Goal: Transaction & Acquisition: Purchase product/service

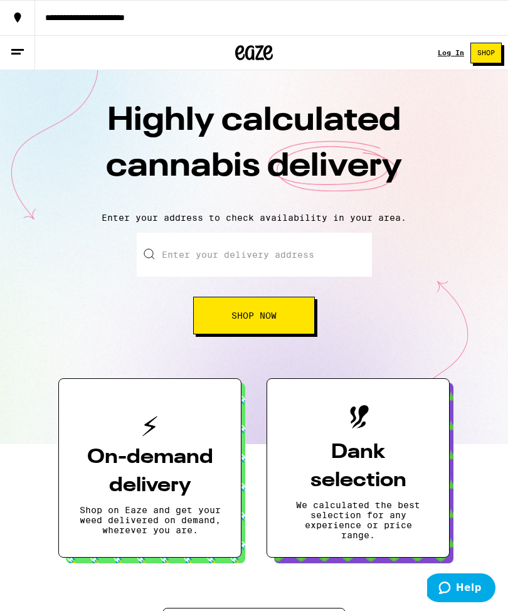
click at [445, 56] on div "Log In" at bounding box center [451, 53] width 26 height 8
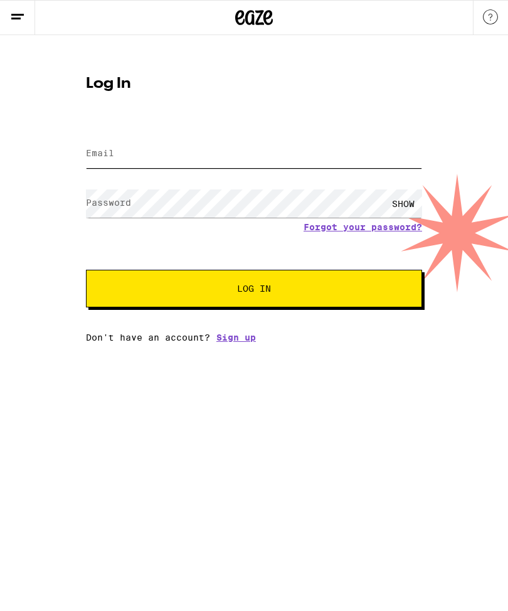
click at [351, 149] on input "Email" at bounding box center [254, 154] width 336 height 28
type input "[EMAIL_ADDRESS][DOMAIN_NAME]"
click at [254, 290] on button "Log In" at bounding box center [254, 289] width 336 height 38
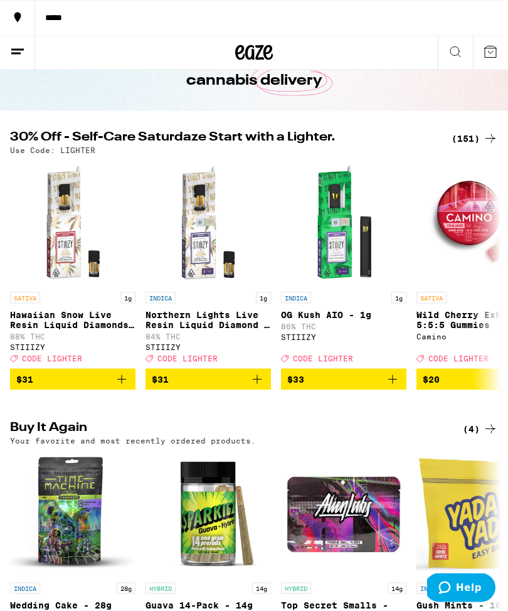
scroll to position [45, 0]
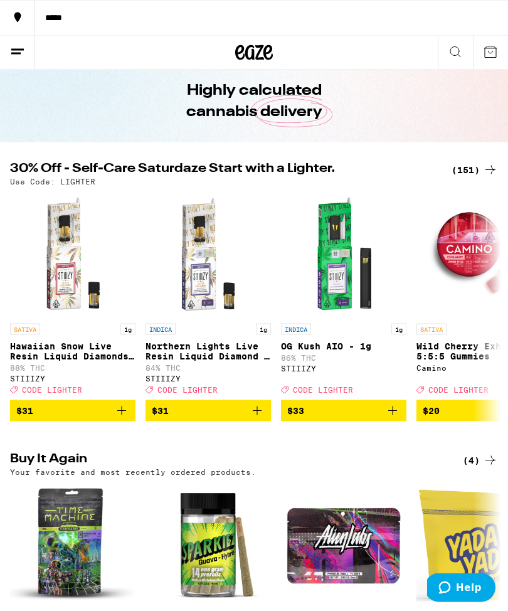
click at [472, 176] on div "(151)" at bounding box center [474, 169] width 46 height 15
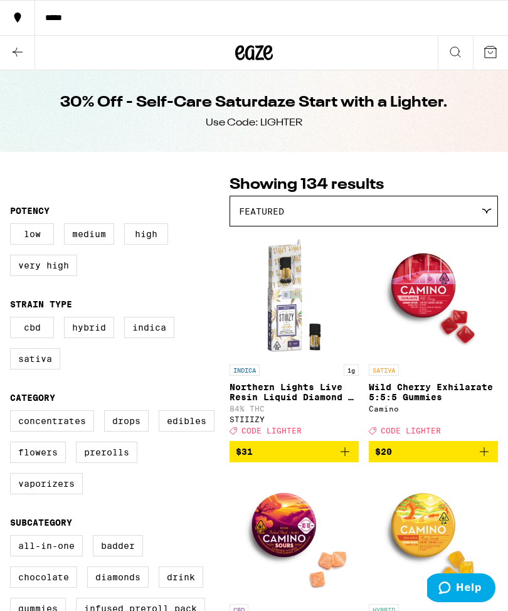
click at [450, 203] on div "Featured" at bounding box center [363, 210] width 267 height 29
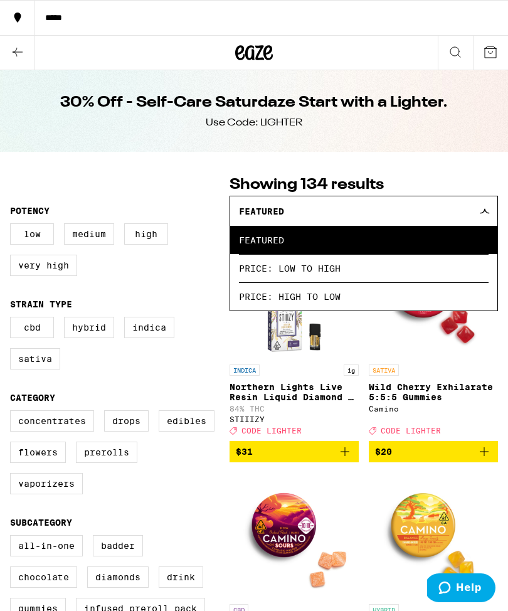
click at [48, 462] on label "Flowers" at bounding box center [38, 451] width 56 height 21
click at [13, 413] on input "Flowers" at bounding box center [13, 412] width 1 height 1
checkbox input "true"
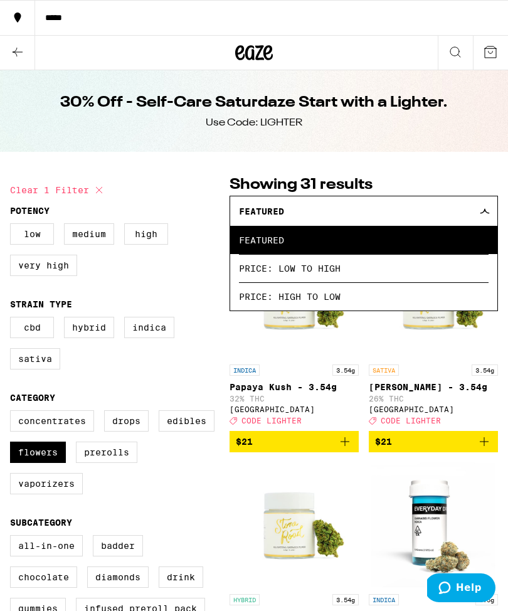
click at [487, 199] on div "Featured" at bounding box center [363, 210] width 267 height 29
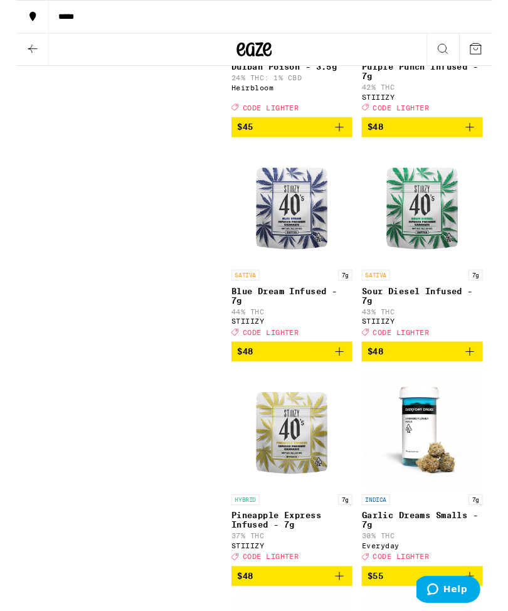
scroll to position [3014, 0]
